Goal: Transaction & Acquisition: Purchase product/service

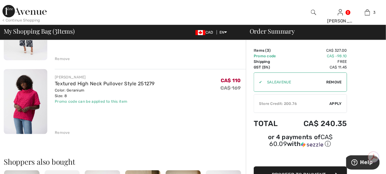
scroll to position [156, 0]
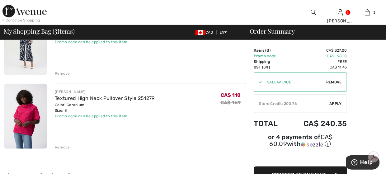
click at [3, 11] on img at bounding box center [24, 11] width 44 height 12
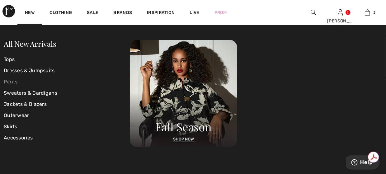
click at [15, 81] on link "Pants" at bounding box center [67, 81] width 126 height 11
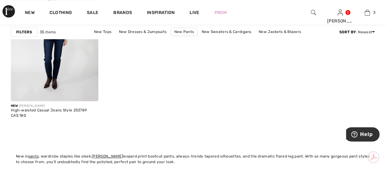
scroll to position [2026, 0]
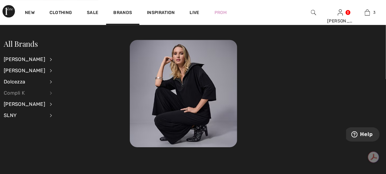
click at [16, 94] on div "Compli K" at bounding box center [24, 93] width 41 height 11
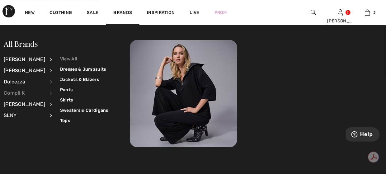
click at [65, 58] on link "View All" at bounding box center [84, 59] width 48 height 10
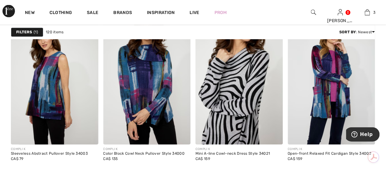
scroll to position [2556, 0]
